Goal: Task Accomplishment & Management: Use online tool/utility

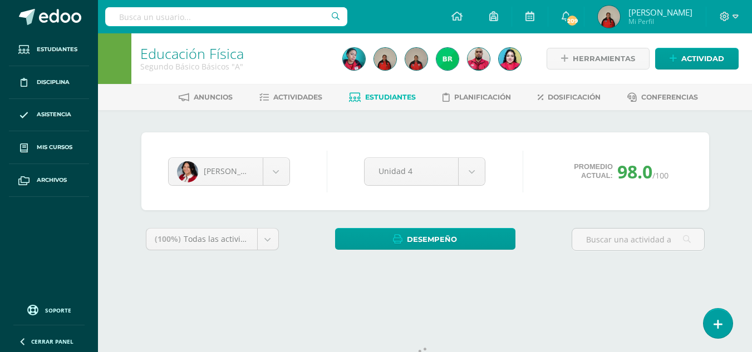
click at [401, 95] on span "Estudiantes" at bounding box center [390, 97] width 51 height 8
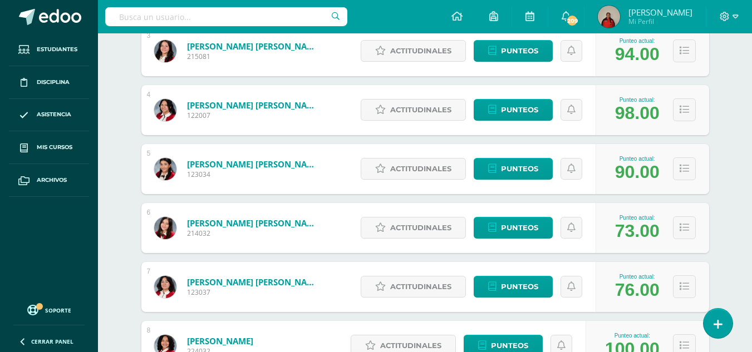
scroll to position [356, 0]
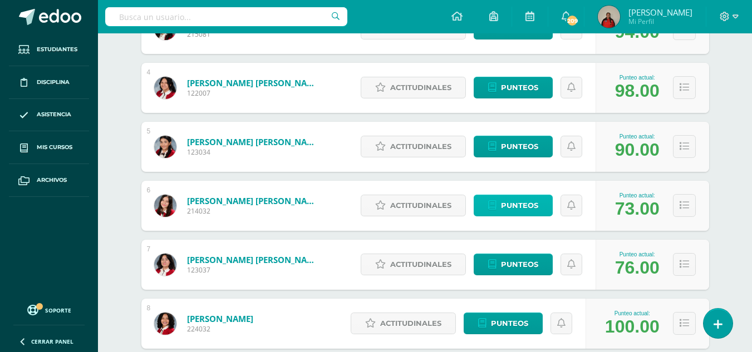
click at [517, 207] on span "Punteos" at bounding box center [519, 205] width 37 height 21
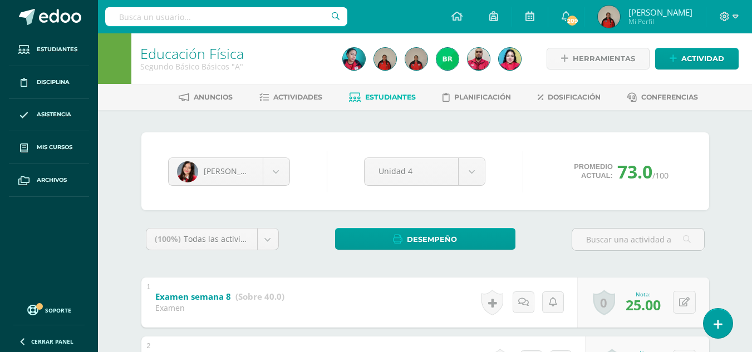
click at [396, 97] on span "Estudiantes" at bounding box center [390, 97] width 51 height 8
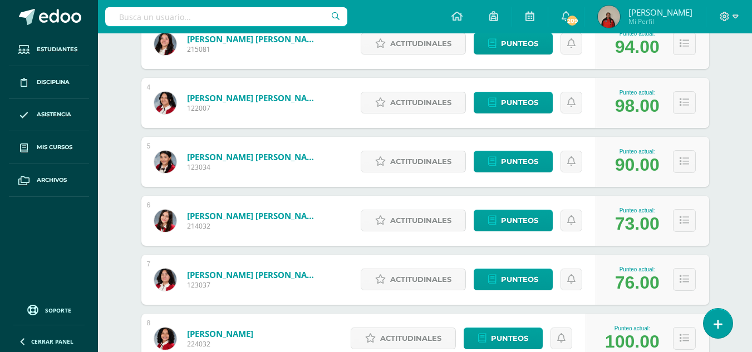
scroll to position [386, 0]
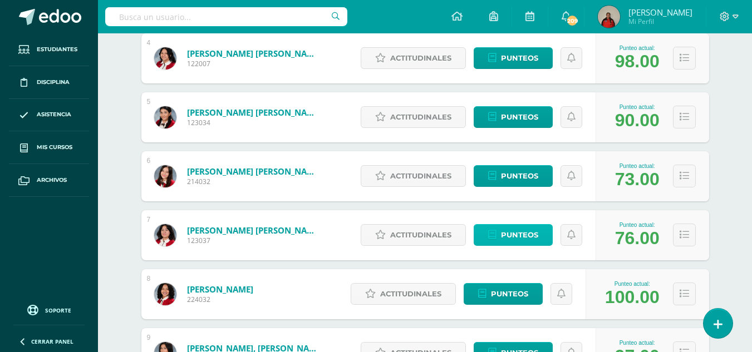
click at [514, 238] on span "Punteos" at bounding box center [519, 235] width 37 height 21
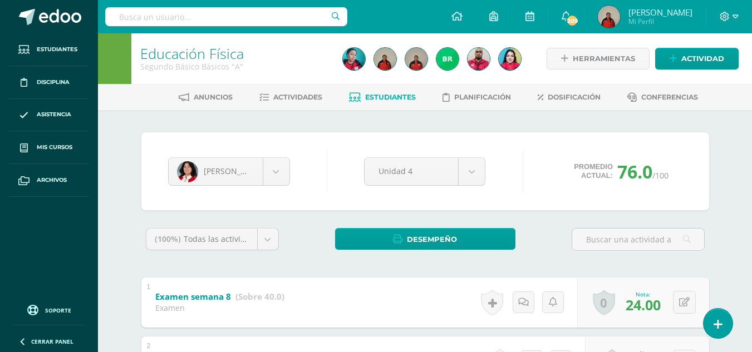
click at [398, 92] on link "Estudiantes" at bounding box center [382, 97] width 67 height 18
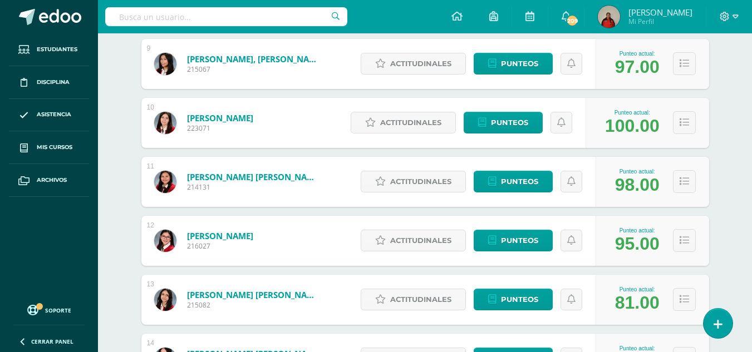
scroll to position [675, 0]
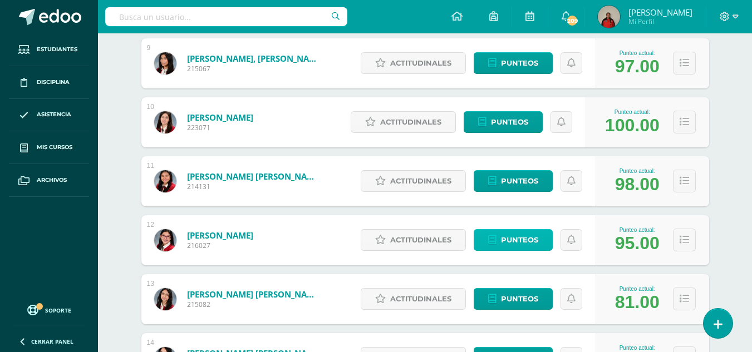
click at [526, 238] on span "Punteos" at bounding box center [519, 240] width 37 height 21
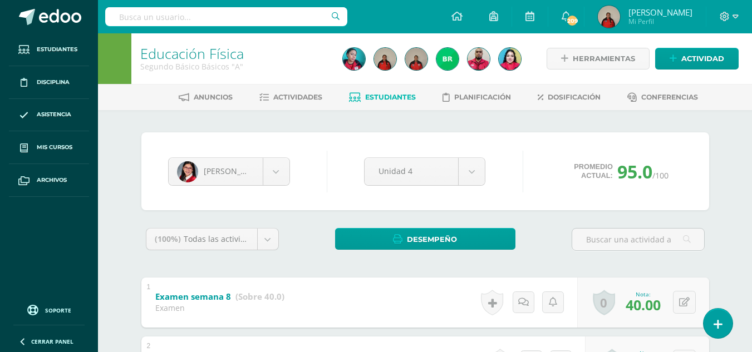
click at [398, 100] on span "Estudiantes" at bounding box center [390, 97] width 51 height 8
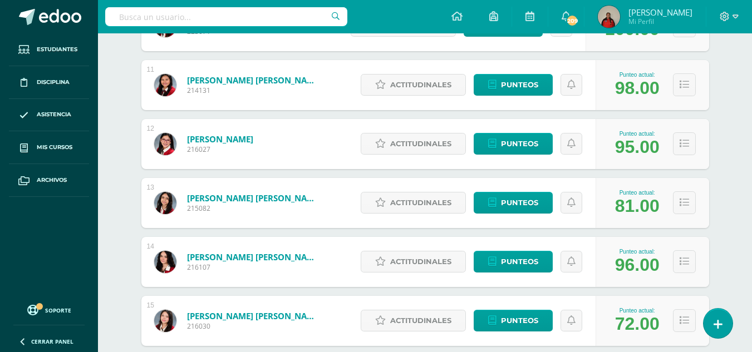
scroll to position [778, 0]
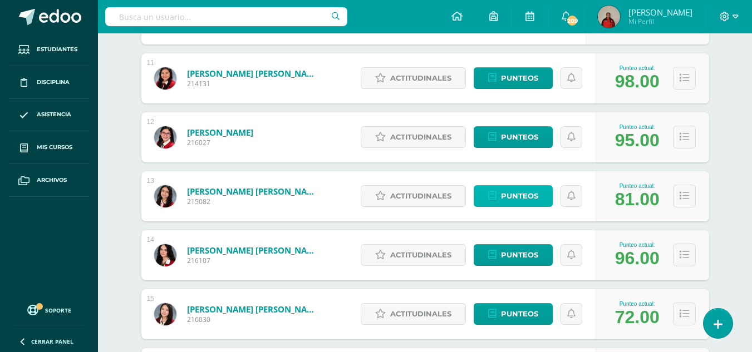
click at [515, 197] on span "Punteos" at bounding box center [519, 196] width 37 height 21
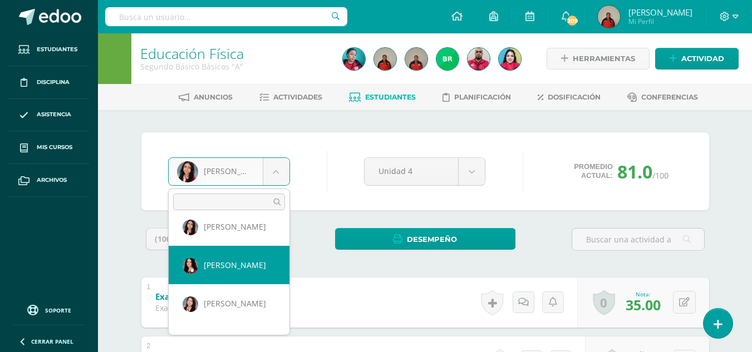
select select "242"
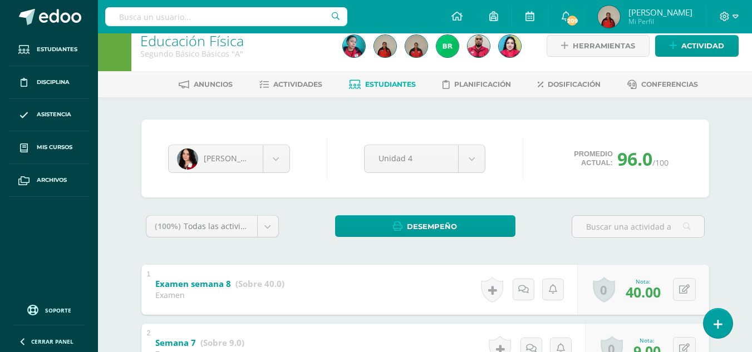
scroll to position [22, 0]
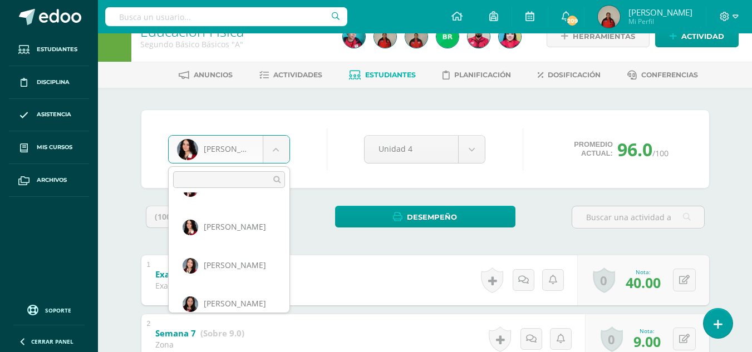
scroll to position [498, 0]
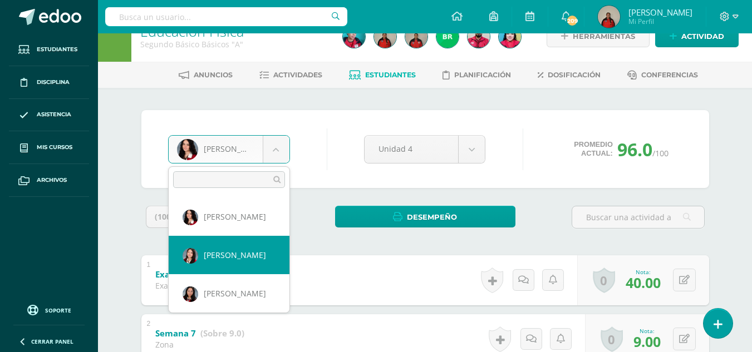
select select "243"
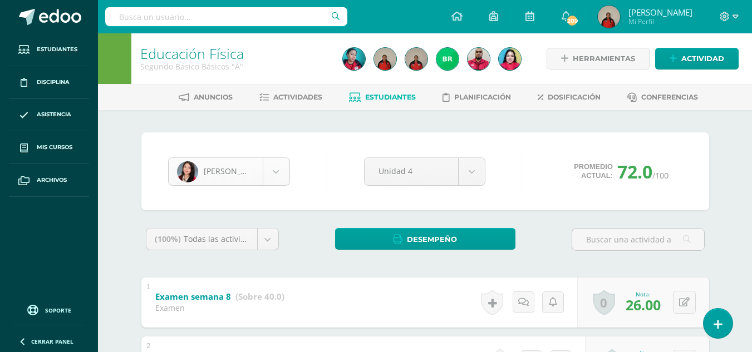
scroll to position [460, 0]
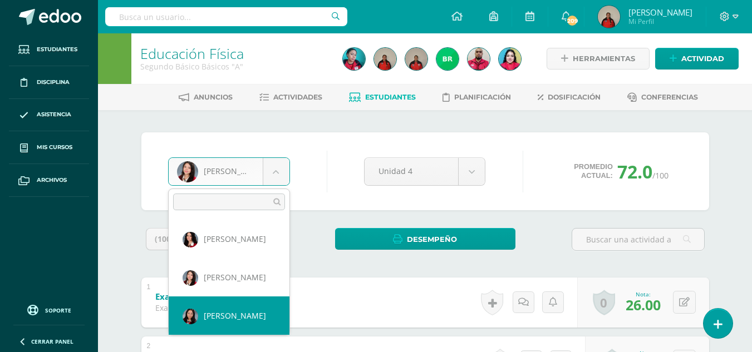
select select "3507"
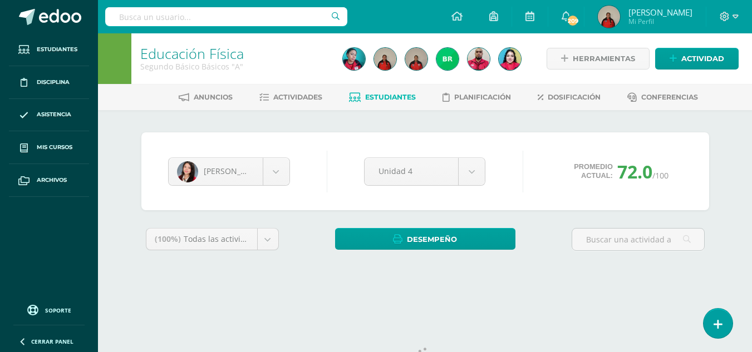
select select "3507"
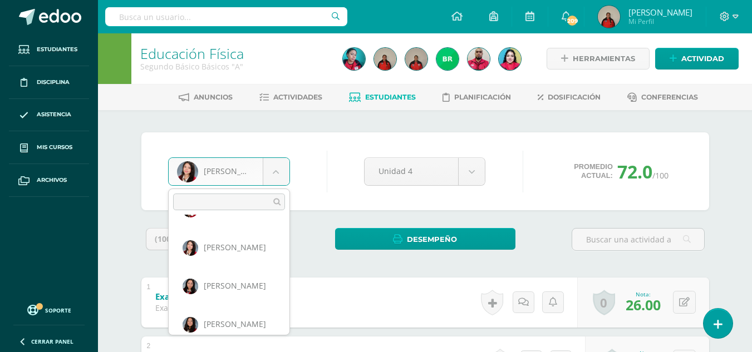
scroll to position [549, 0]
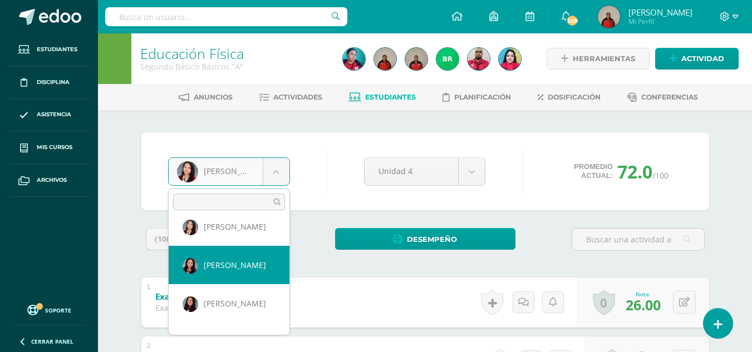
select select "3507"
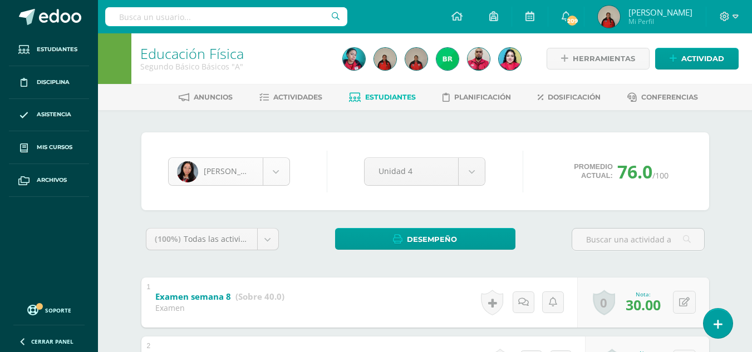
scroll to position [498, 0]
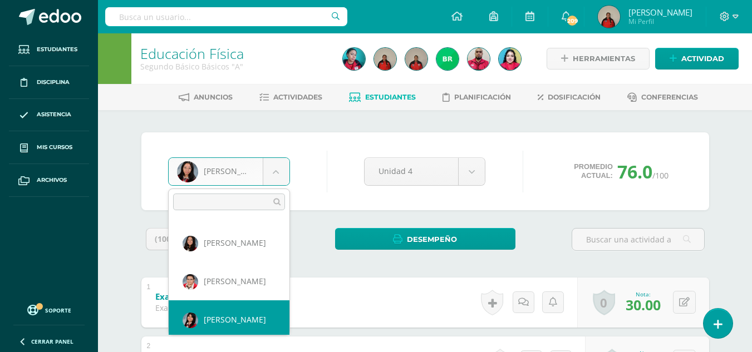
scroll to position [614, 0]
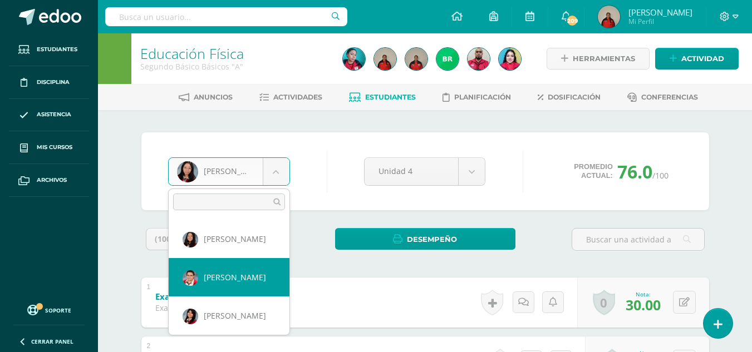
select select "3505"
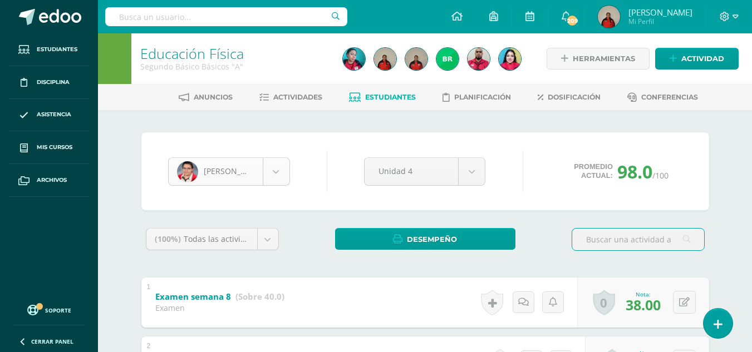
scroll to position [575, 0]
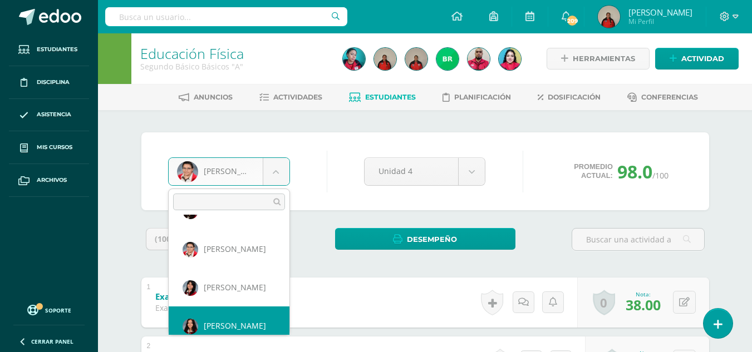
scroll to position [652, 0]
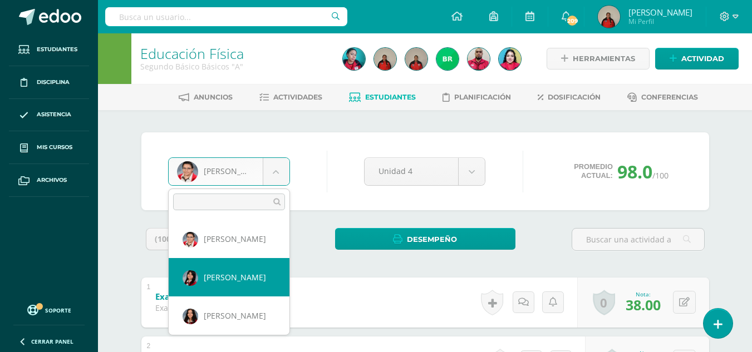
select select "3382"
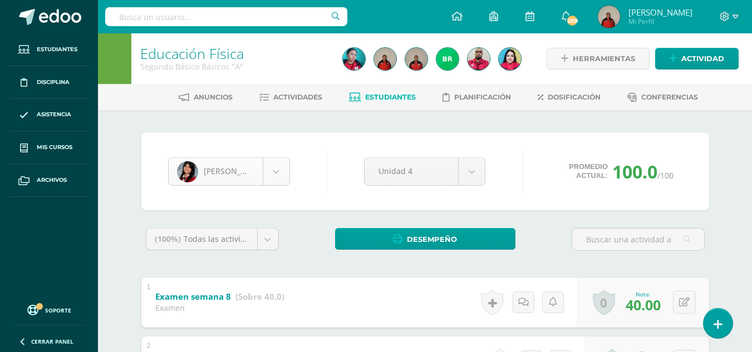
scroll to position [614, 0]
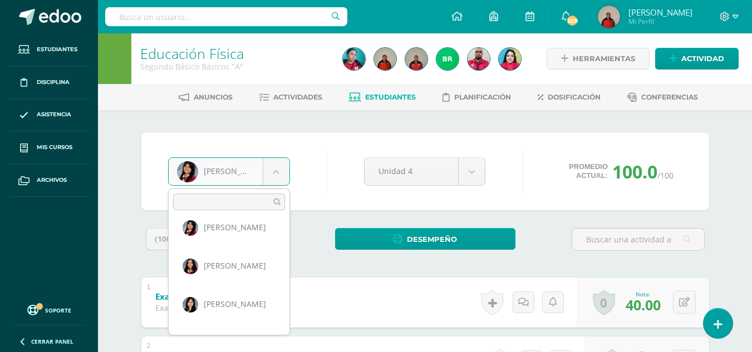
scroll to position [703, 0]
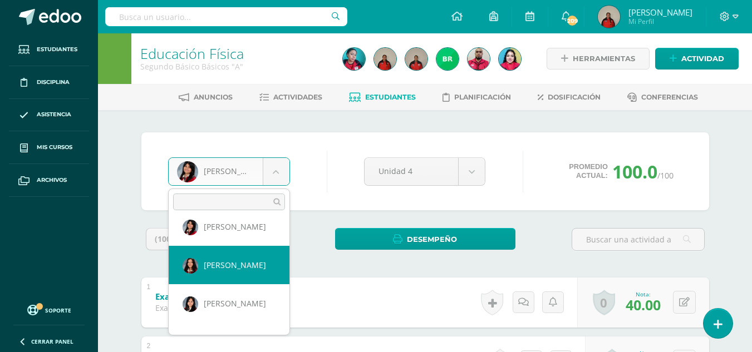
select select "727"
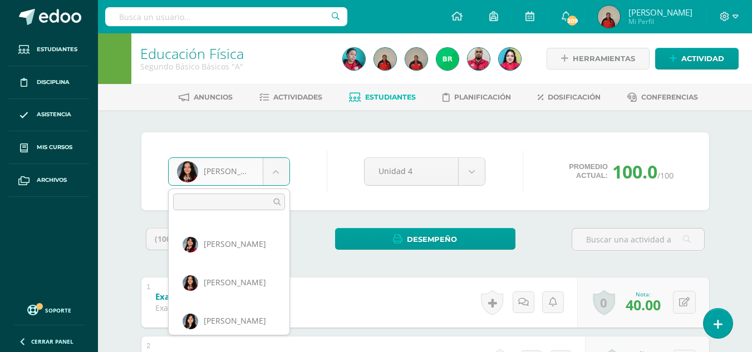
scroll to position [696, 0]
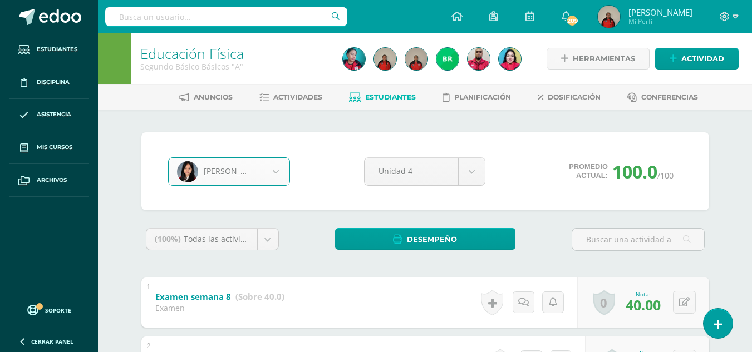
select select "3626"
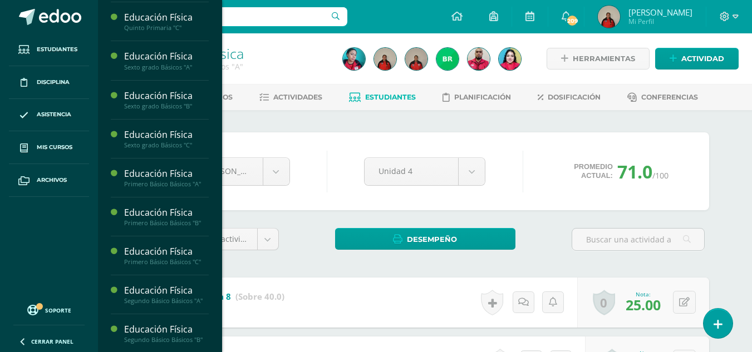
scroll to position [819, 0]
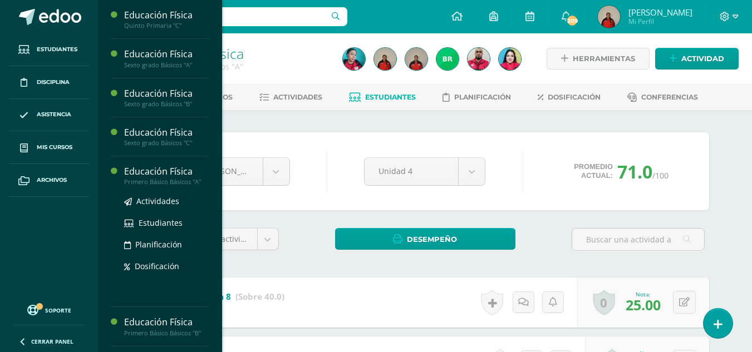
click at [179, 178] on div "Educación Física" at bounding box center [166, 171] width 85 height 13
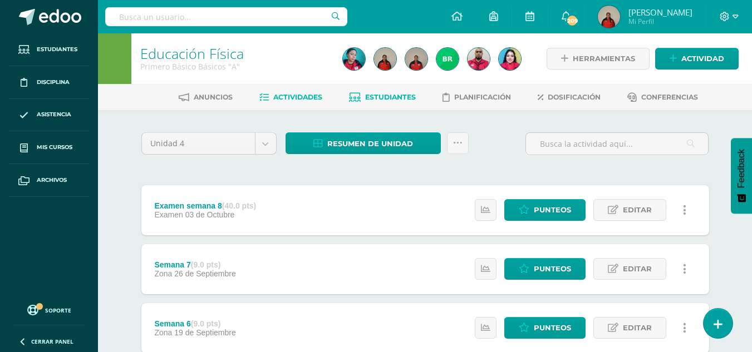
click at [404, 95] on span "Estudiantes" at bounding box center [390, 97] width 51 height 8
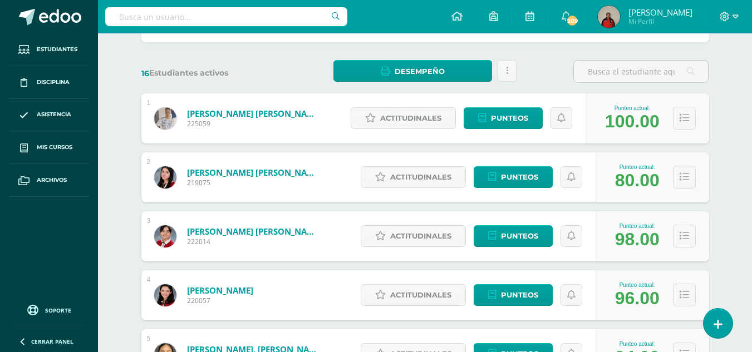
scroll to position [207, 0]
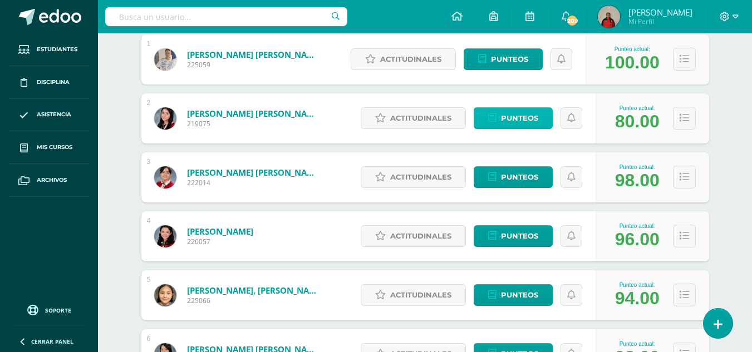
click at [516, 122] on span "Punteos" at bounding box center [519, 118] width 37 height 21
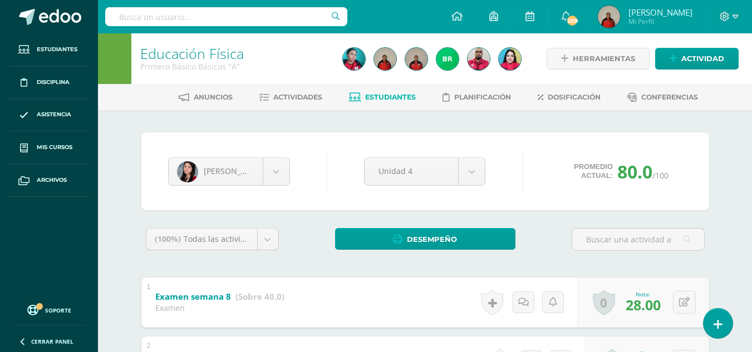
click at [401, 100] on span "Estudiantes" at bounding box center [390, 97] width 51 height 8
